Goal: Navigation & Orientation: Find specific page/section

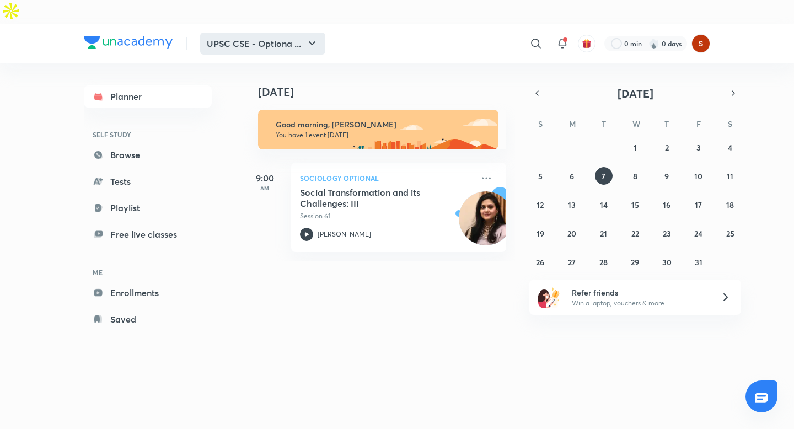
click at [290, 33] on button "UPSC CSE - Optiona ..." at bounding box center [262, 44] width 125 height 22
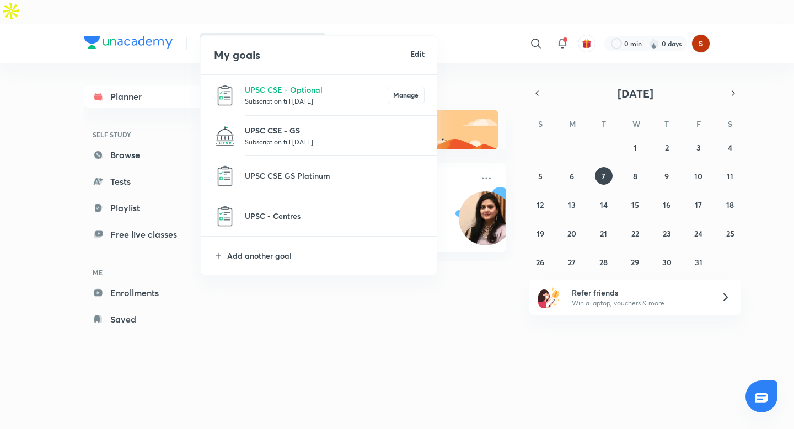
click at [281, 127] on p "UPSC CSE - GS" at bounding box center [335, 131] width 180 height 12
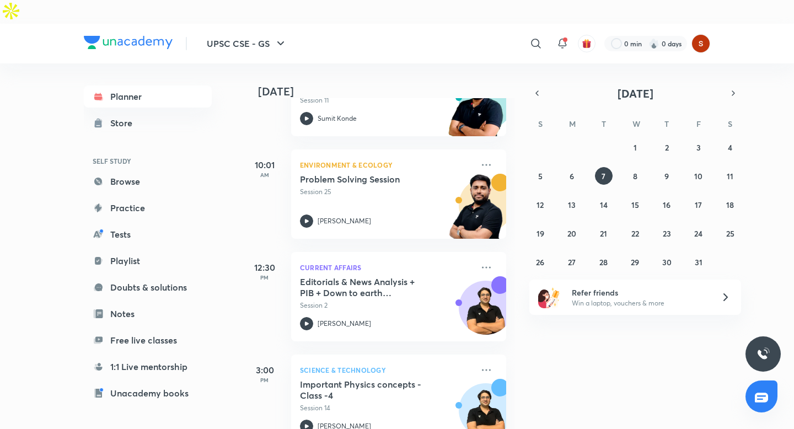
scroll to position [218, 2]
